Goal: Find contact information: Find contact information

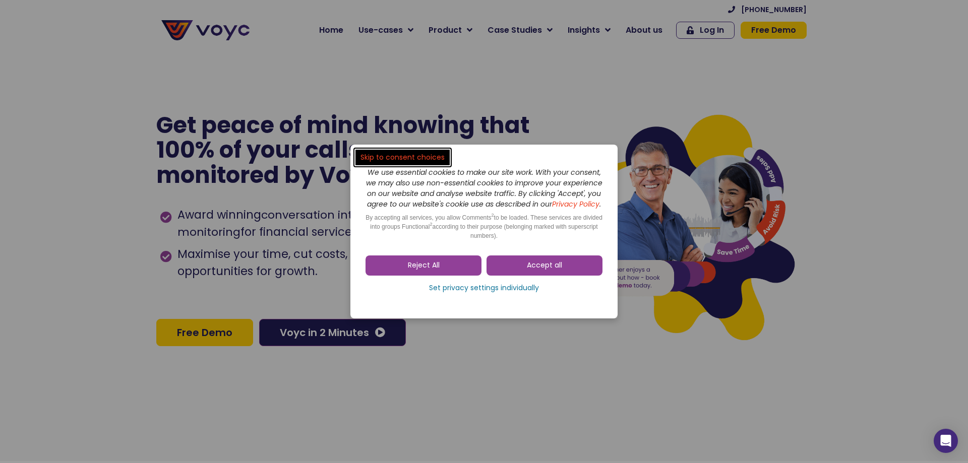
click at [413, 270] on span "Reject All" at bounding box center [424, 266] width 32 height 10
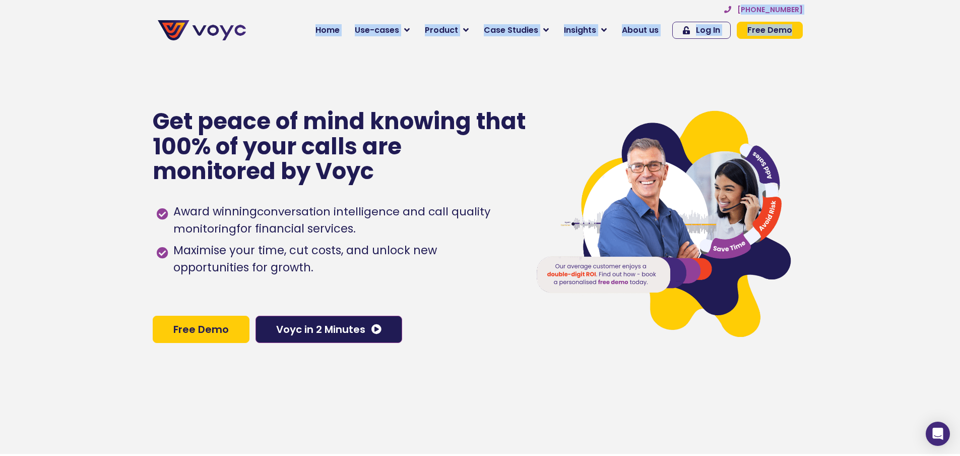
drag, startPoint x: 826, startPoint y: 9, endPoint x: 761, endPoint y: 11, distance: 64.6
click at [755, 10] on section "+44 204 572 7172 Home Use-cases Protect Save Grow Finance Mortgage Brokers Car …" at bounding box center [480, 25] width 960 height 50
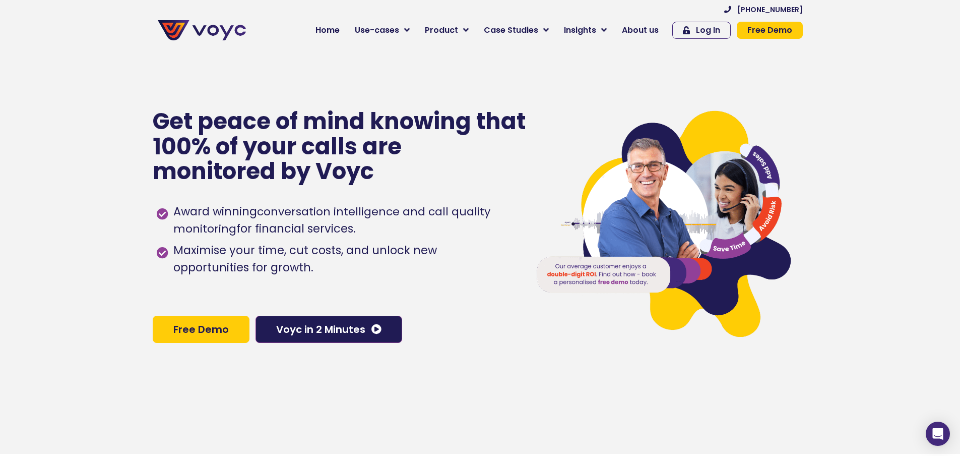
click at [817, 8] on section "+44 204 572 7172 Home Use-cases Protect Save Grow Finance Mortgage Brokers Car …" at bounding box center [480, 25] width 960 height 50
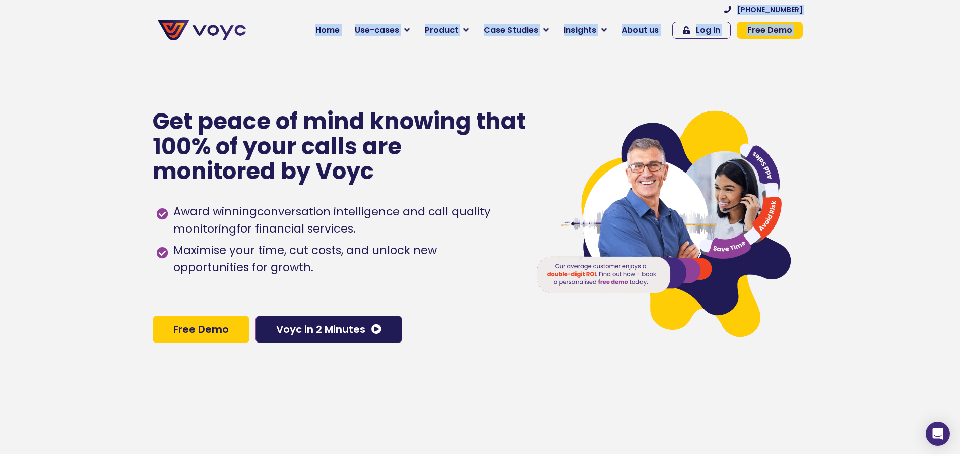
drag, startPoint x: 817, startPoint y: 8, endPoint x: 764, endPoint y: 4, distance: 53.1
click at [764, 4] on section "+44 204 572 7172 Home Use-cases Protect Save Grow Finance Mortgage Brokers Car …" at bounding box center [480, 25] width 960 height 50
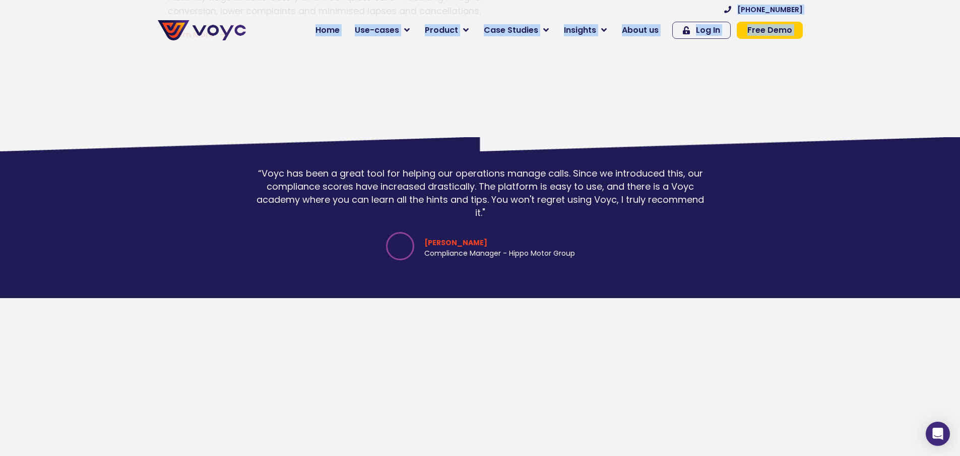
scroll to position [6770, 0]
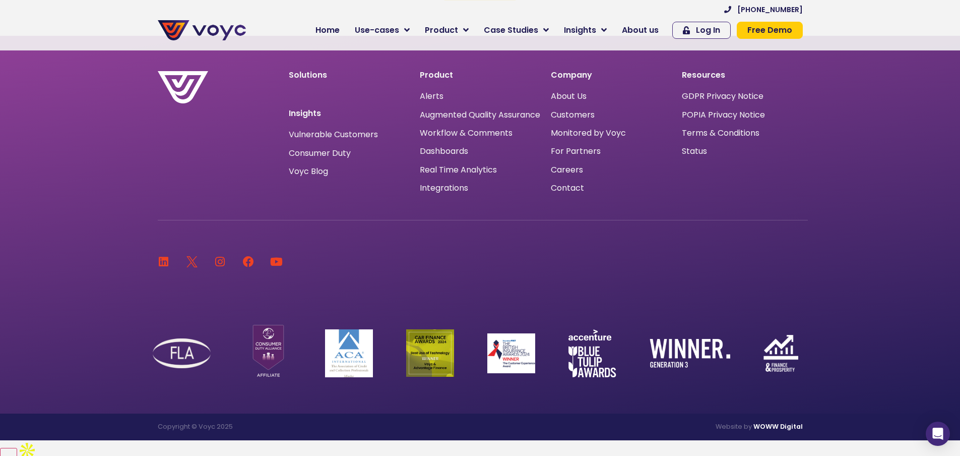
click at [597, 295] on section at bounding box center [480, 328] width 655 height 111
click at [579, 188] on span "Contact" at bounding box center [567, 188] width 33 height 0
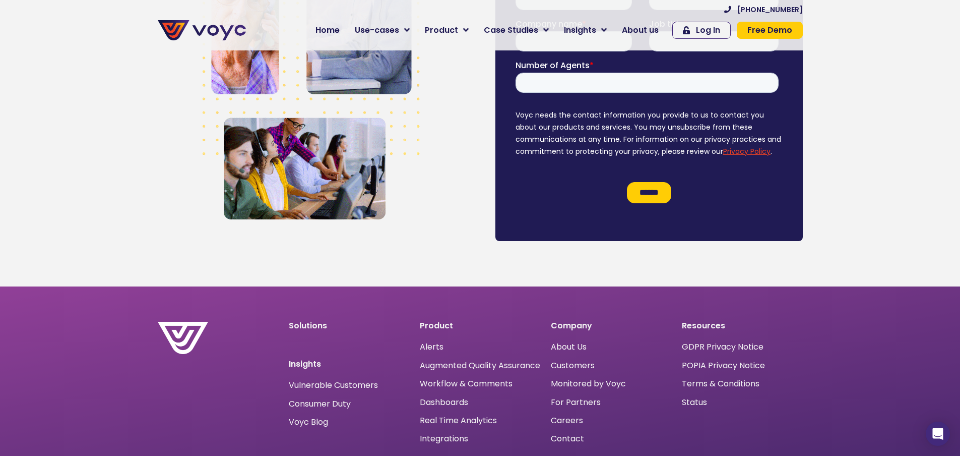
scroll to position [902, 0]
